Goal: Information Seeking & Learning: Learn about a topic

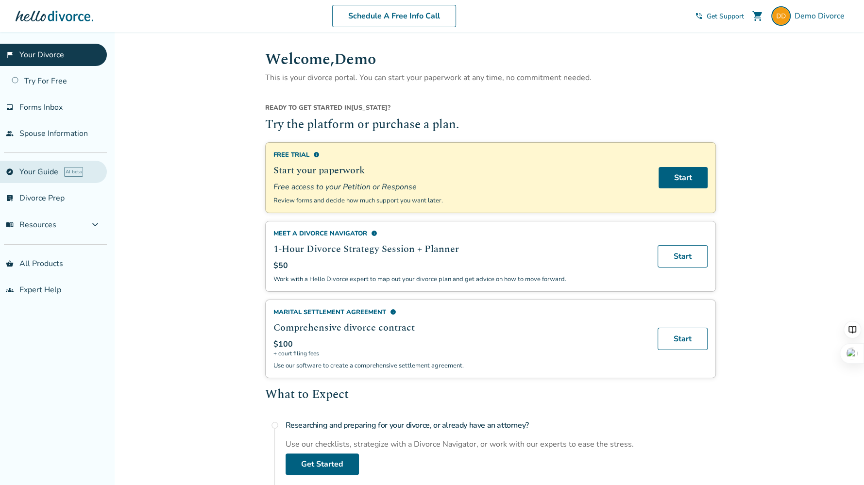
click at [49, 167] on link "explore Your Guide AI beta" at bounding box center [53, 172] width 107 height 22
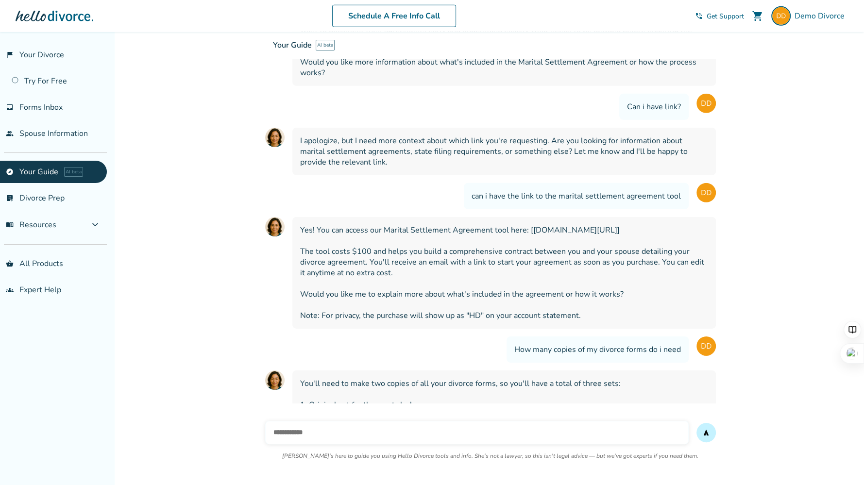
click at [338, 420] on div "send [PERSON_NAME]'s here to guide you using Hello Divorce tools and info. She'…" at bounding box center [490, 446] width 451 height 66
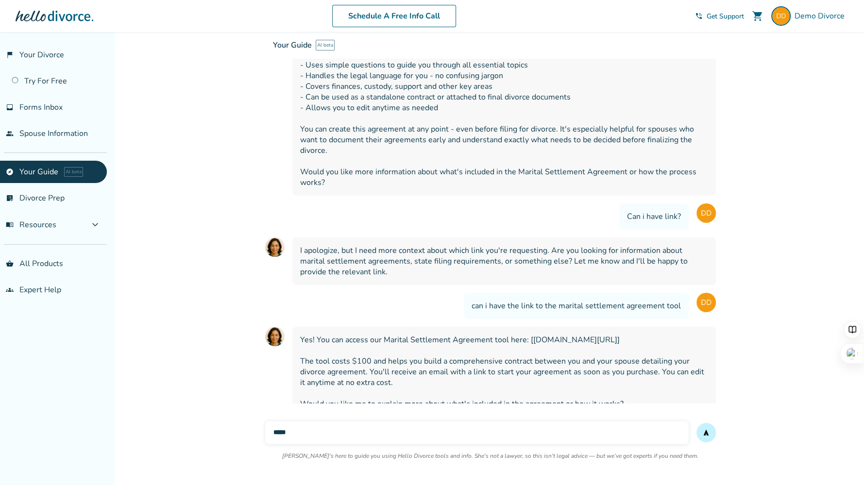
scroll to position [17023, 0]
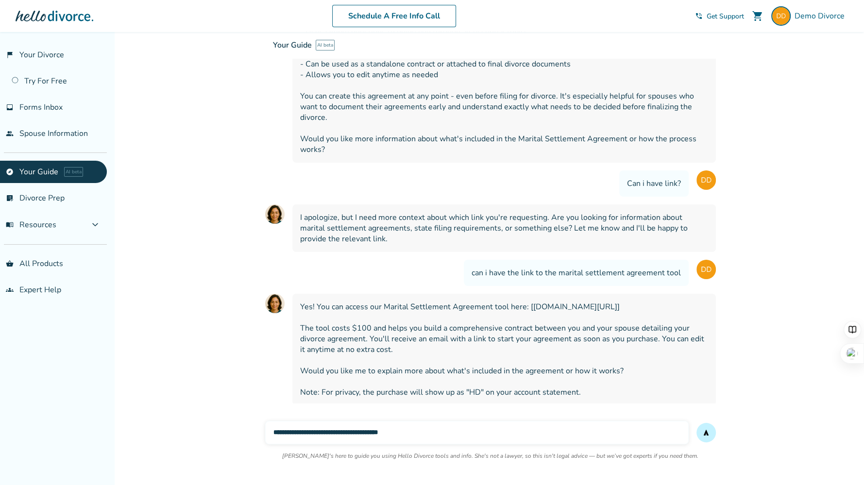
type input "**********"
click at [696, 423] on button "send" at bounding box center [705, 432] width 19 height 19
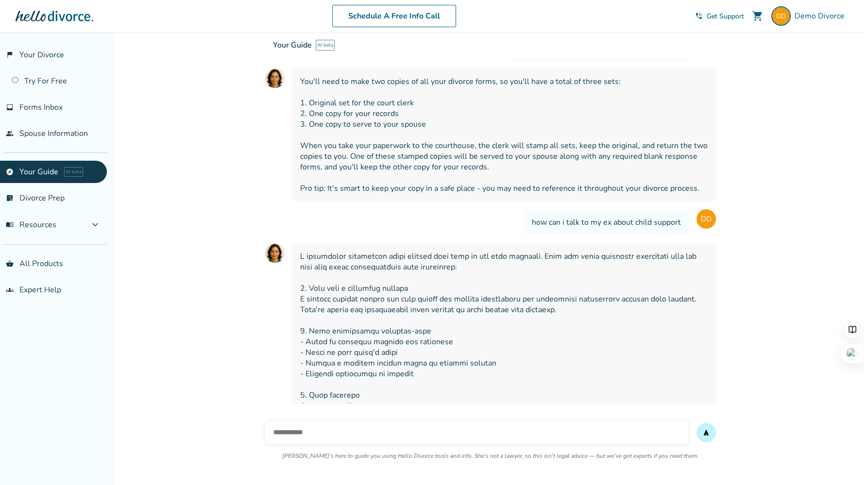
scroll to position [17404, 0]
click at [397, 433] on input "text" at bounding box center [477, 432] width 424 height 23
type input "*"
